Goal: Transaction & Acquisition: Purchase product/service

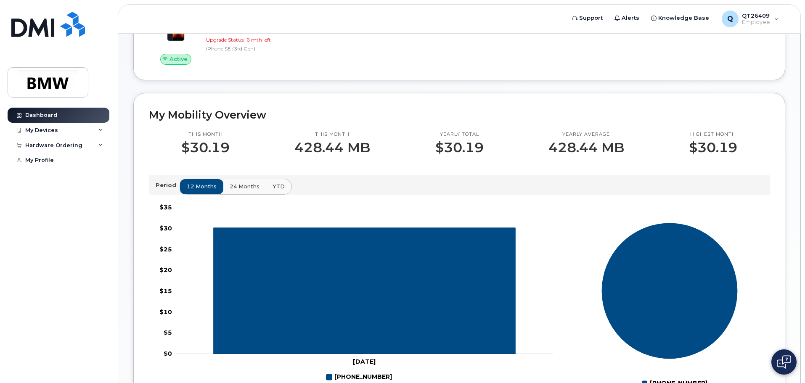
scroll to position [168, 0]
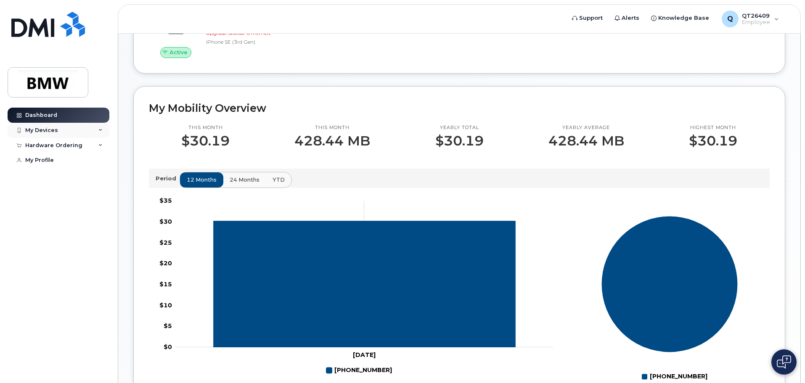
click at [79, 129] on div "My Devices" at bounding box center [59, 130] width 102 height 15
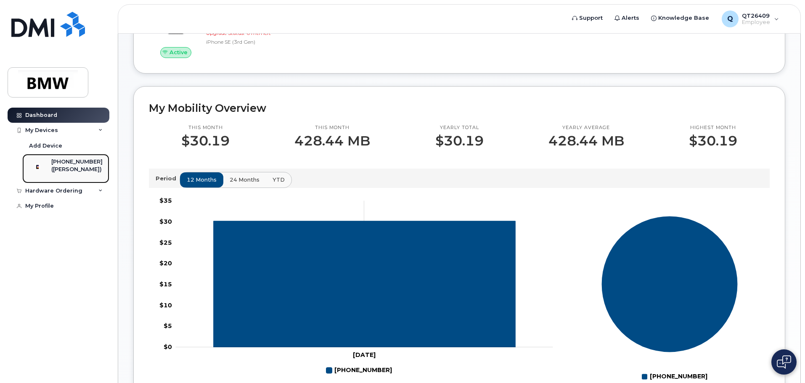
click at [84, 160] on div "[PHONE_NUMBER]" at bounding box center [76, 162] width 51 height 8
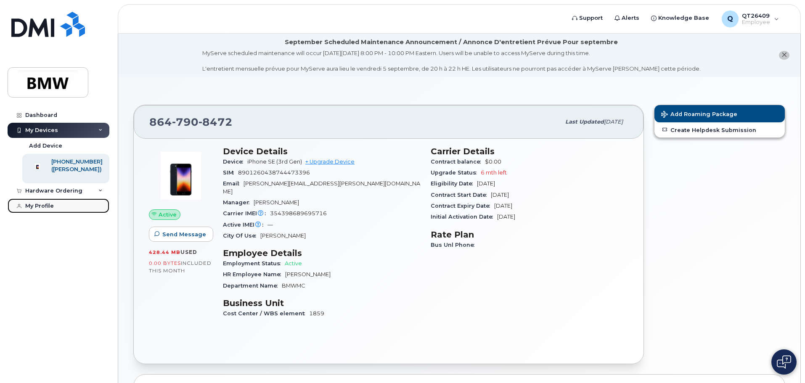
click at [50, 209] on div "My Profile" at bounding box center [39, 206] width 29 height 7
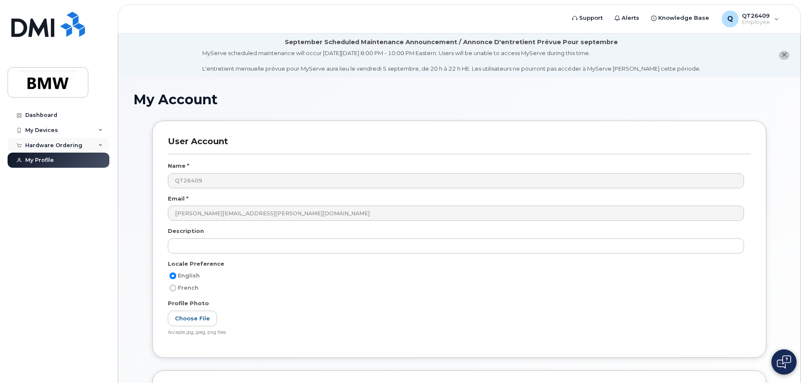
click at [58, 138] on div "Hardware Ordering" at bounding box center [59, 145] width 102 height 15
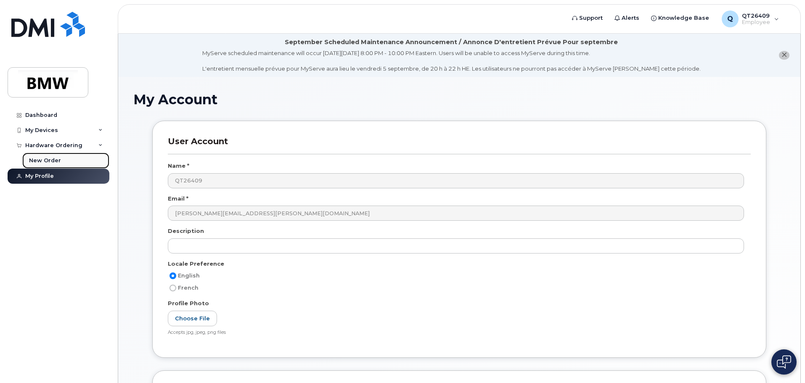
click at [57, 158] on div "New Order" at bounding box center [45, 161] width 32 height 8
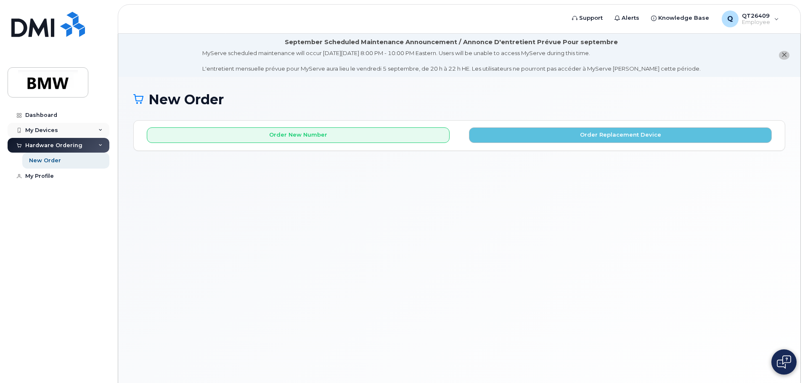
click at [69, 132] on div "My Devices" at bounding box center [59, 130] width 102 height 15
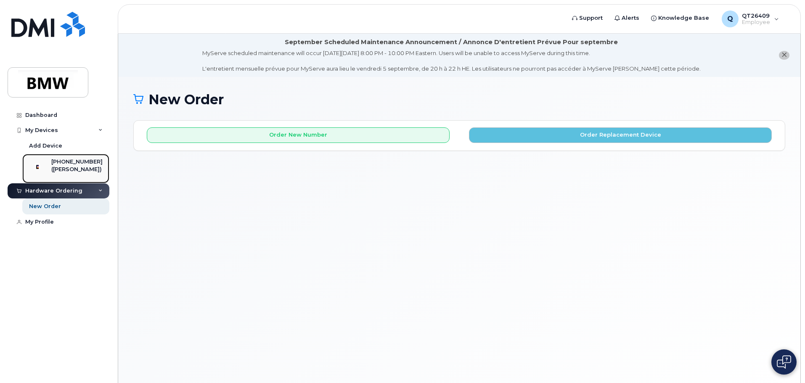
click at [74, 162] on div "[PHONE_NUMBER]" at bounding box center [76, 162] width 51 height 8
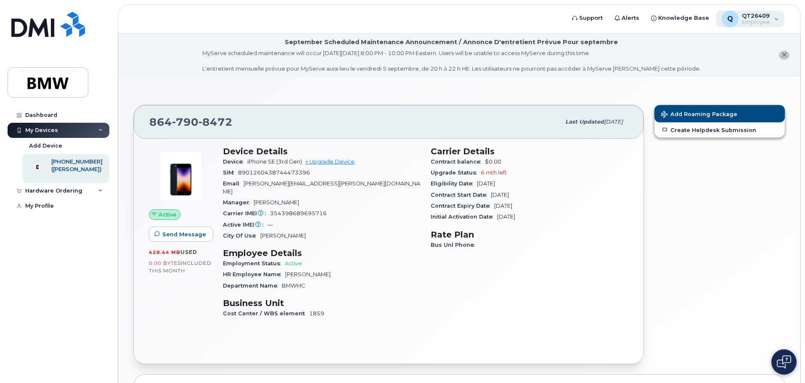
click at [776, 17] on div "Q QT26409 Employee" at bounding box center [750, 19] width 69 height 17
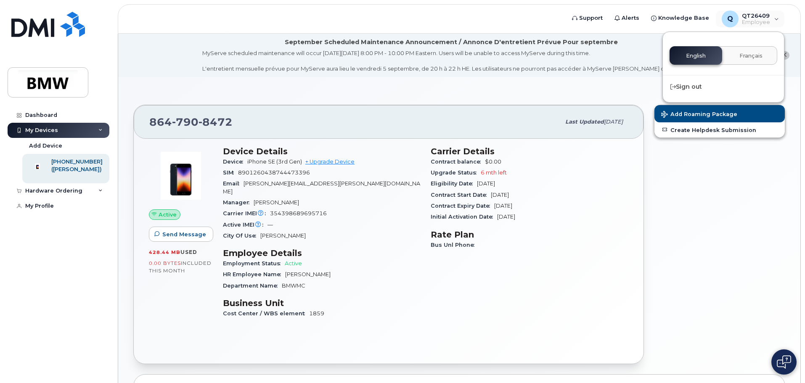
click at [792, 81] on div "[PHONE_NUMBER] Last updated [DATE] Active Send Message 428.44 MB  used 0.00 Byt…" at bounding box center [459, 284] width 682 height 415
